Goal: Information Seeking & Learning: Learn about a topic

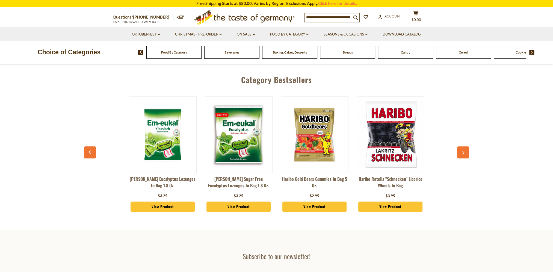
scroll to position [300, 0]
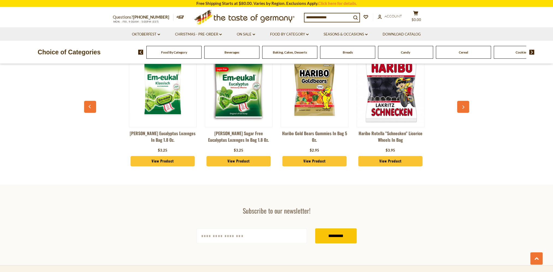
click at [465, 105] on button "button" at bounding box center [463, 107] width 12 height 12
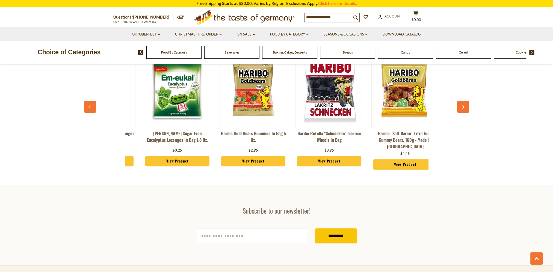
scroll to position [0, 76]
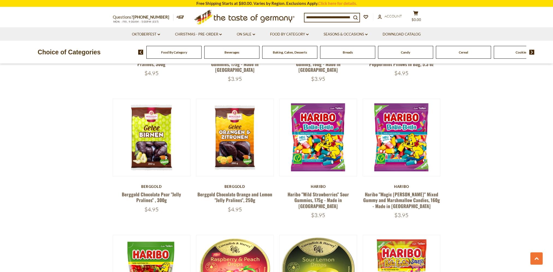
click at [202, 55] on div "Breads" at bounding box center [173, 52] width 55 height 13
click at [202, 56] on div "Breads" at bounding box center [173, 52] width 55 height 13
click at [201, 56] on div "Breads" at bounding box center [173, 52] width 55 height 13
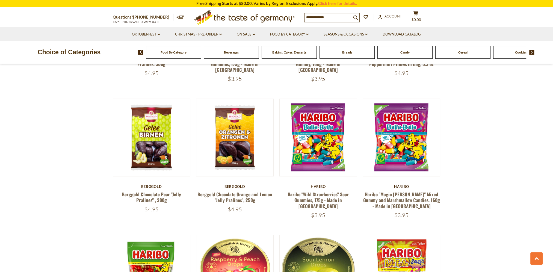
click at [201, 58] on div "Breads" at bounding box center [173, 52] width 55 height 13
click at [201, 55] on div "Candy" at bounding box center [173, 52] width 55 height 13
click at [402, 52] on span "Candy" at bounding box center [404, 52] width 9 height 4
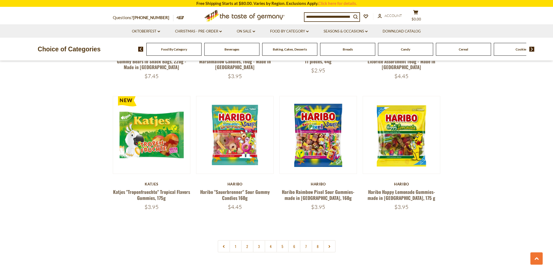
scroll to position [1229, 0]
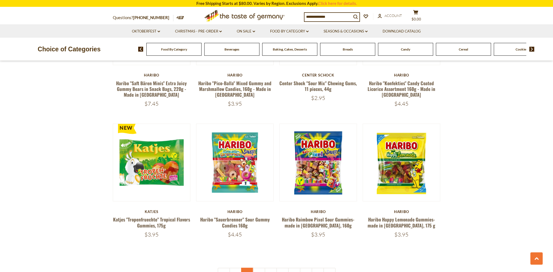
click at [244, 268] on link "2" at bounding box center [247, 274] width 12 height 12
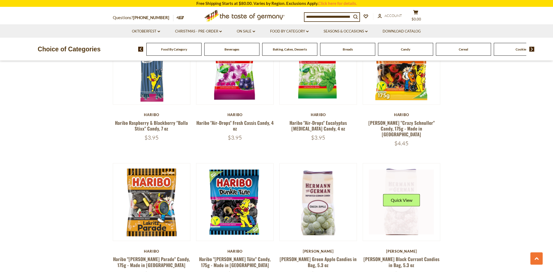
scroll to position [1221, 0]
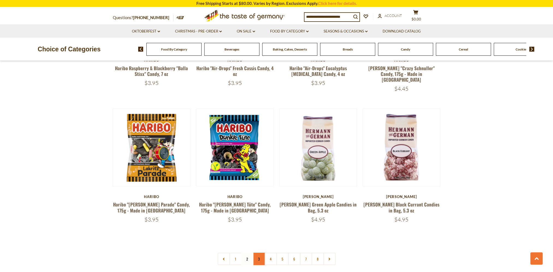
click at [259, 253] on link "3" at bounding box center [259, 259] width 12 height 12
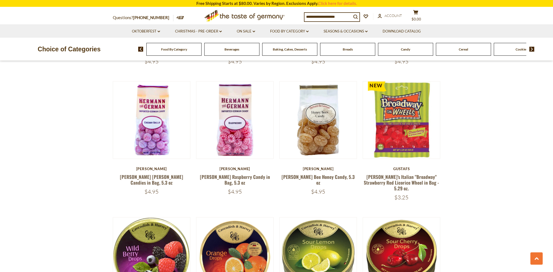
scroll to position [1276, 0]
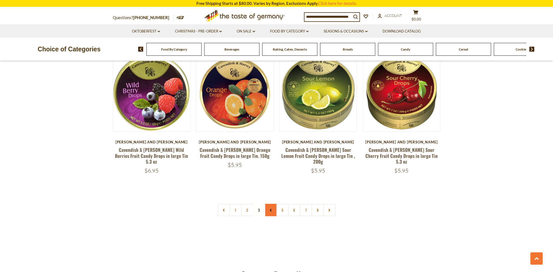
click at [268, 204] on link "4" at bounding box center [271, 210] width 12 height 12
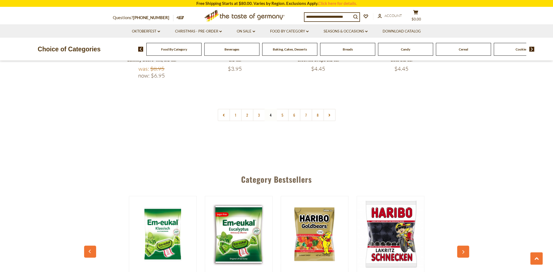
scroll to position [1385, 0]
